Goal: Task Accomplishment & Management: Complete application form

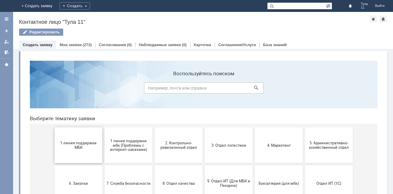
click at [74, 139] on button "1 линия поддержки МБК" at bounding box center [79, 146] width 48 height 36
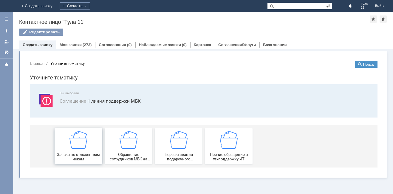
click at [75, 145] on img at bounding box center [78, 140] width 18 height 18
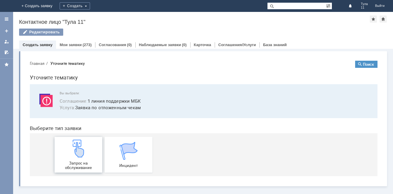
click at [79, 150] on img at bounding box center [78, 149] width 18 height 18
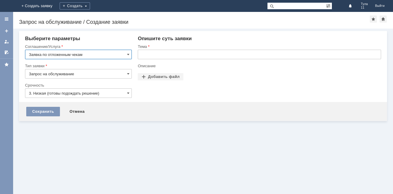
click at [179, 58] on input "text" at bounding box center [259, 55] width 243 height 10
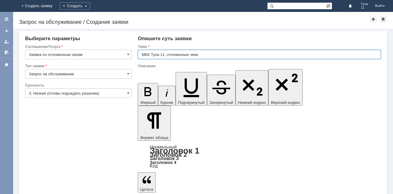
type input "МБК Тула 11, отложенные чеки"
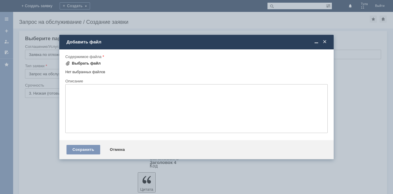
click at [84, 62] on div "Выбрать файл" at bounding box center [86, 63] width 29 height 5
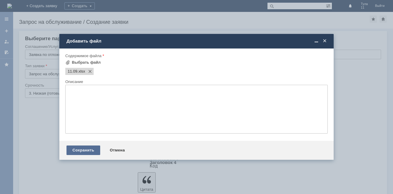
click at [95, 150] on div "Сохранить" at bounding box center [83, 151] width 34 height 10
